Goal: Find specific fact: Find specific fact

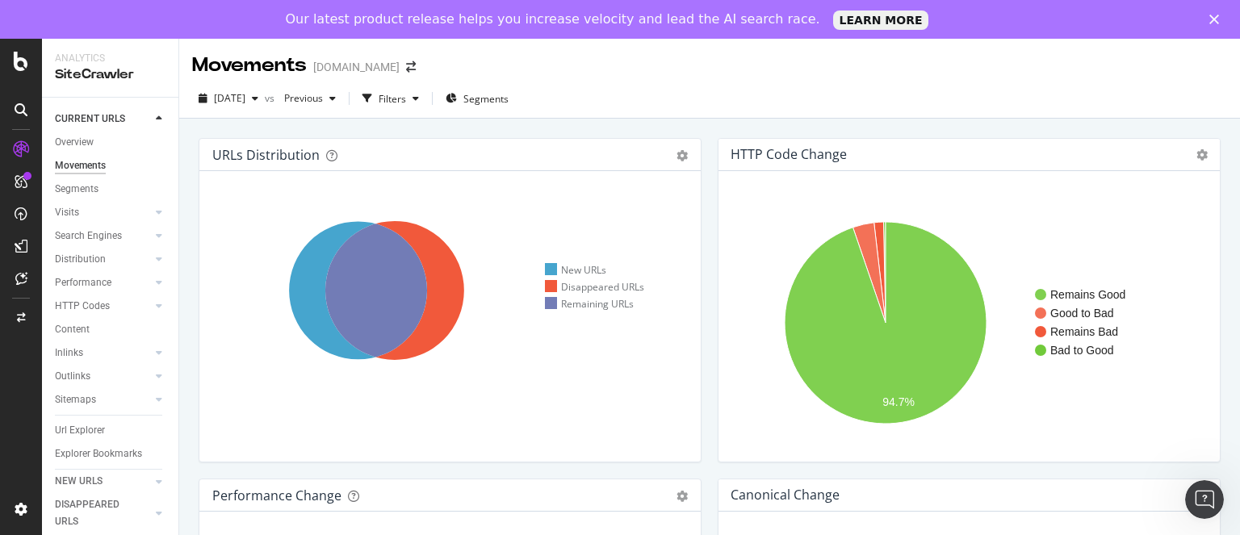
scroll to position [1177, 0]
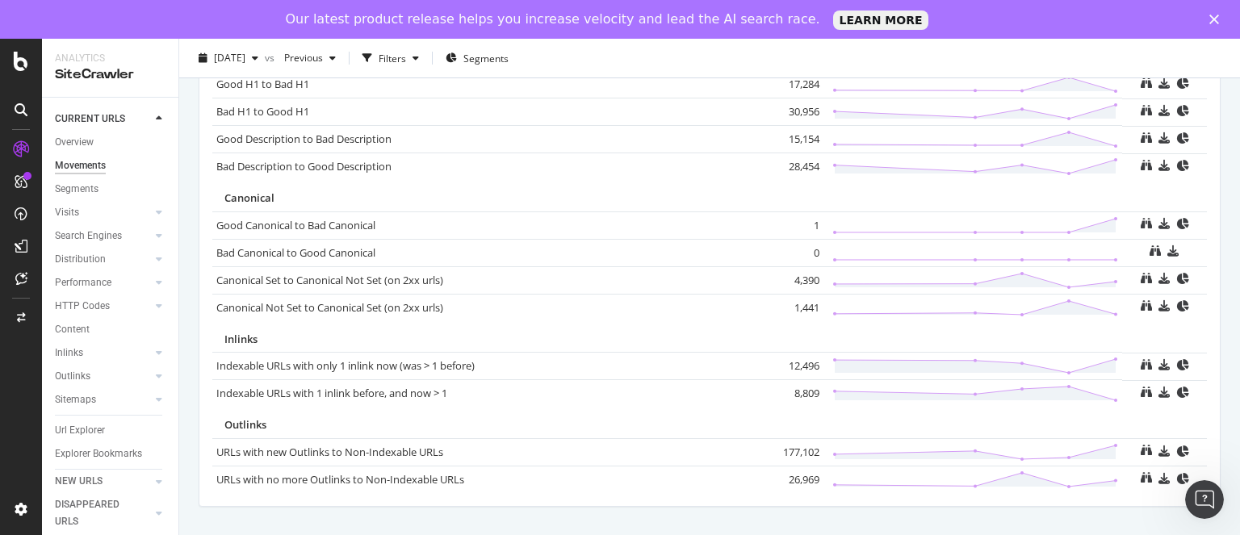
click at [804, 358] on td "12,496" at bounding box center [791, 366] width 65 height 27
copy td "12,496"
click at [798, 392] on td "8,809" at bounding box center [791, 393] width 65 height 27
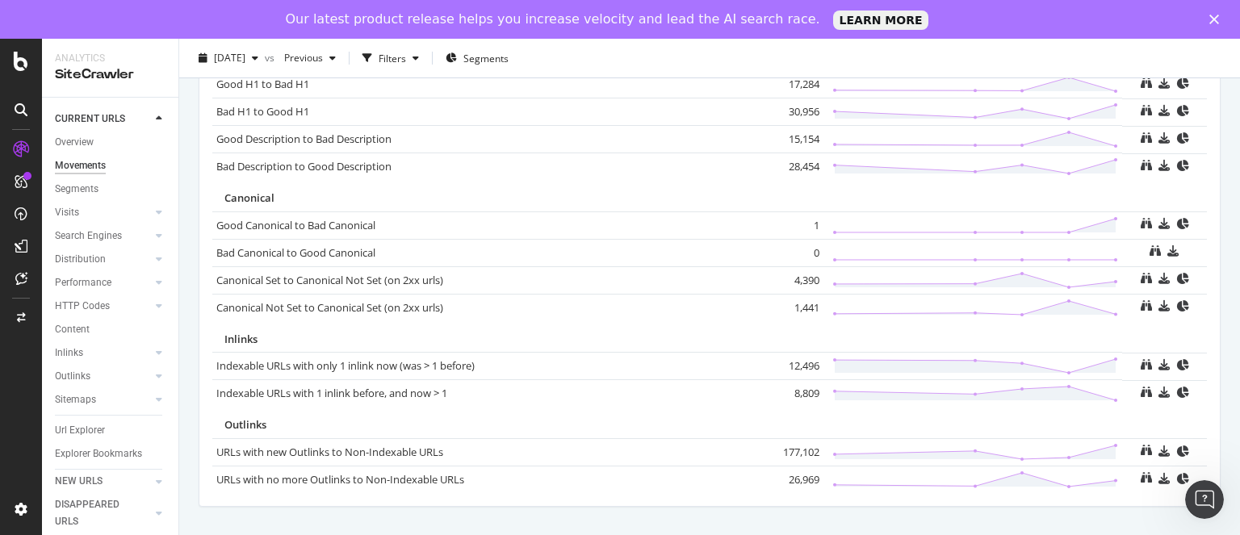
copy td "8,809"
click at [791, 446] on td "177,102" at bounding box center [791, 451] width 65 height 27
copy td "177,102"
click at [786, 475] on td "26,969" at bounding box center [791, 479] width 65 height 27
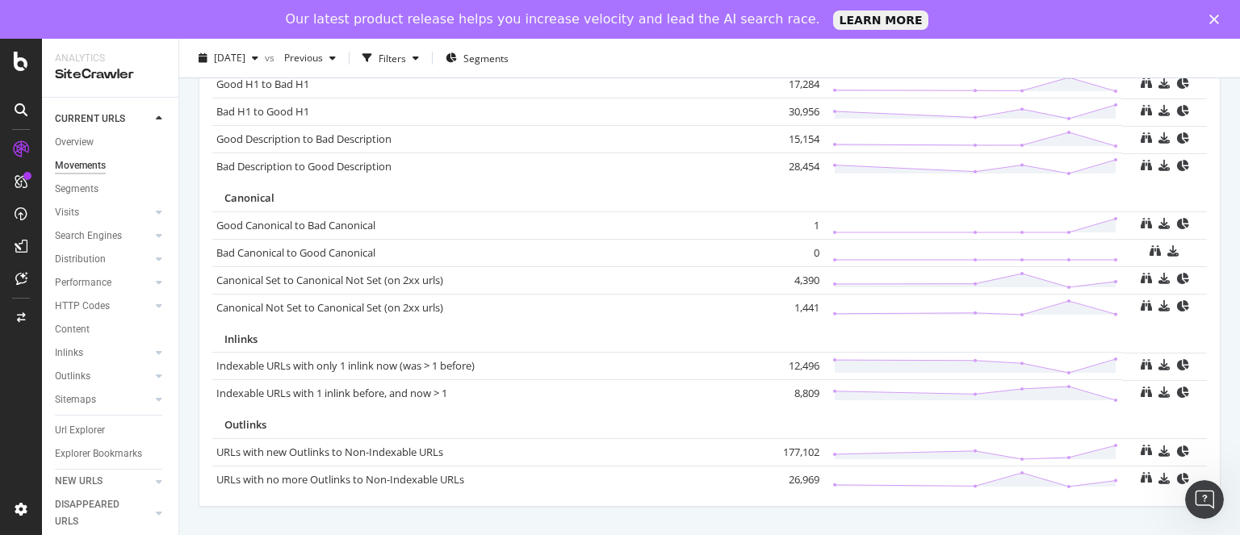
copy td "26,969"
click at [786, 475] on td "26,969" at bounding box center [791, 479] width 65 height 27
